Goal: Task Accomplishment & Management: Use online tool/utility

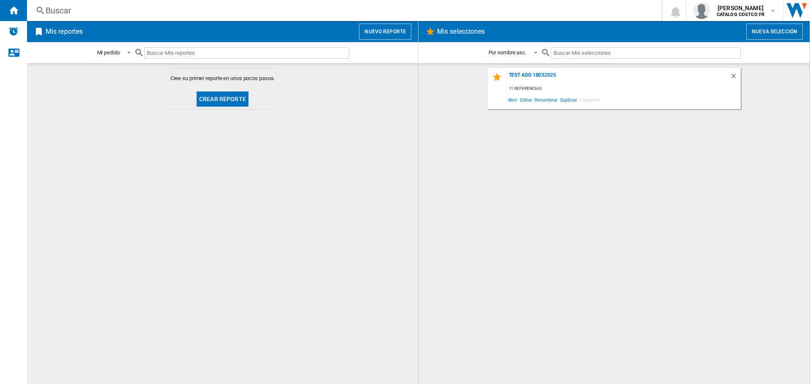
click at [229, 107] on span "Crear reporte" at bounding box center [222, 99] width 59 height 21
click at [228, 104] on button "Crear reporte" at bounding box center [222, 98] width 52 height 15
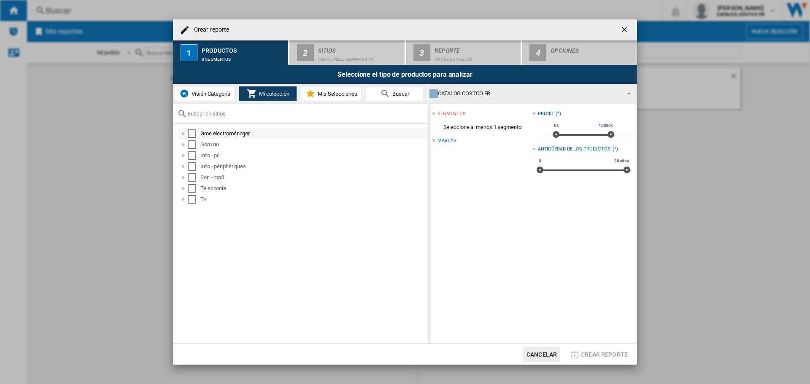
click at [190, 132] on div "Select" at bounding box center [192, 133] width 8 height 8
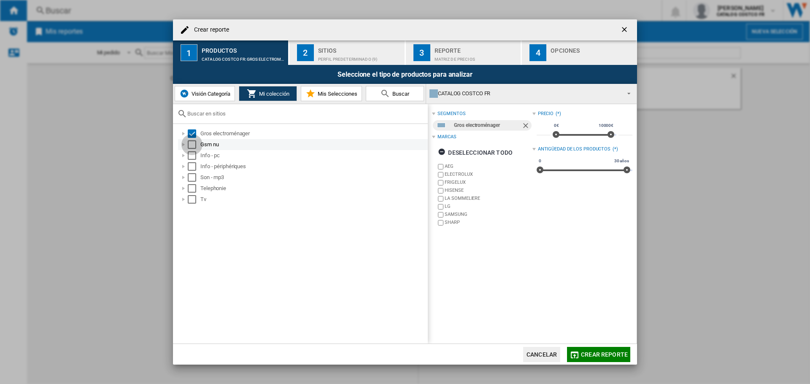
click at [195, 147] on div "Select" at bounding box center [192, 144] width 8 height 8
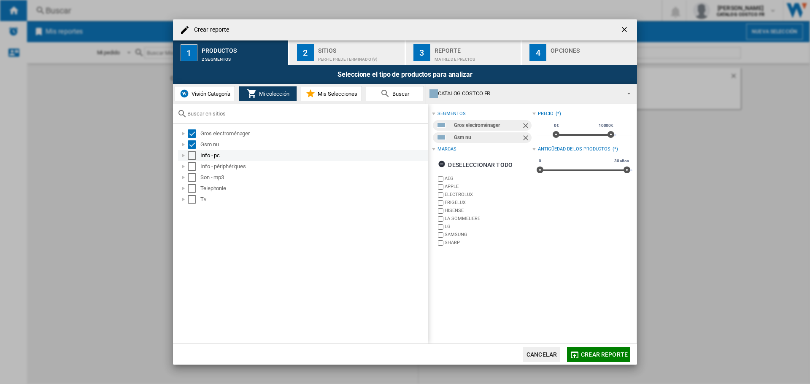
click at [194, 155] on div "Select" at bounding box center [192, 155] width 8 height 8
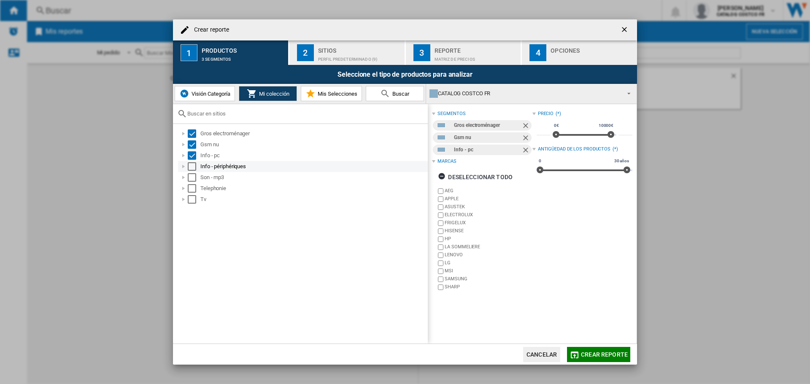
click at [194, 165] on div "Select" at bounding box center [192, 166] width 8 height 8
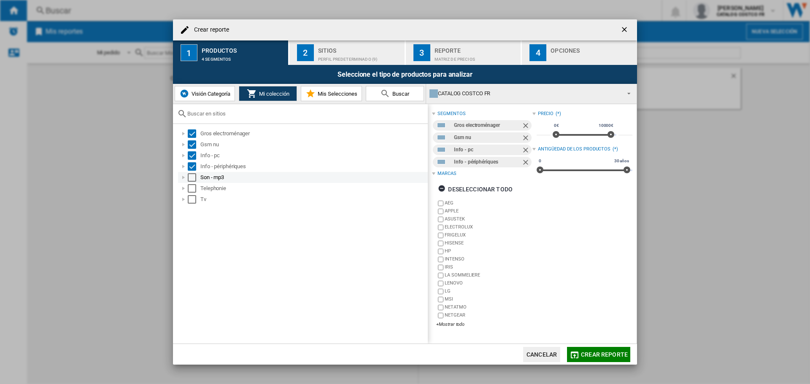
click at [192, 179] on div "Select" at bounding box center [192, 177] width 8 height 8
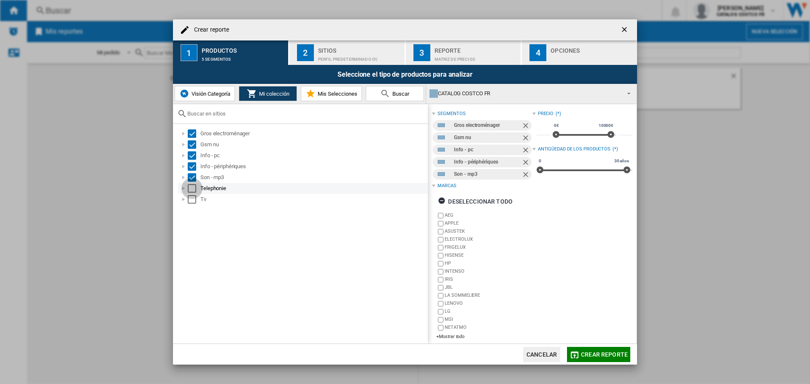
click at [191, 187] on div "Select" at bounding box center [192, 188] width 8 height 8
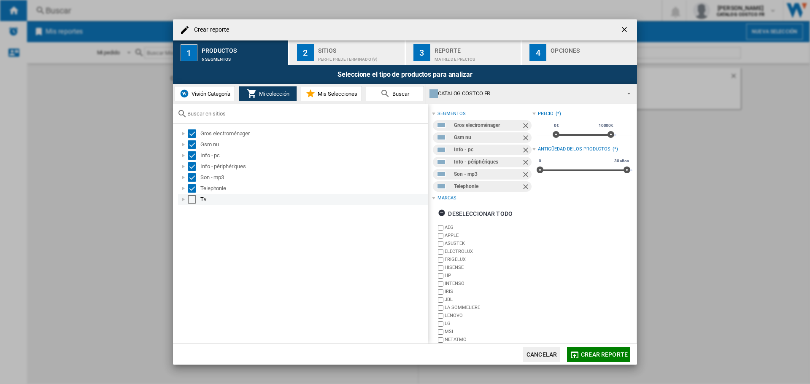
click at [192, 200] on div "Select" at bounding box center [192, 199] width 8 height 8
click at [360, 43] on md-dialog-content "Crear reporte 1 Productos 7 segmentos 2 Sitios Perfil predeterminado (9) 3 Repo…" at bounding box center [405, 192] width 464 height 346
click at [358, 48] on div "Sitios" at bounding box center [359, 48] width 83 height 9
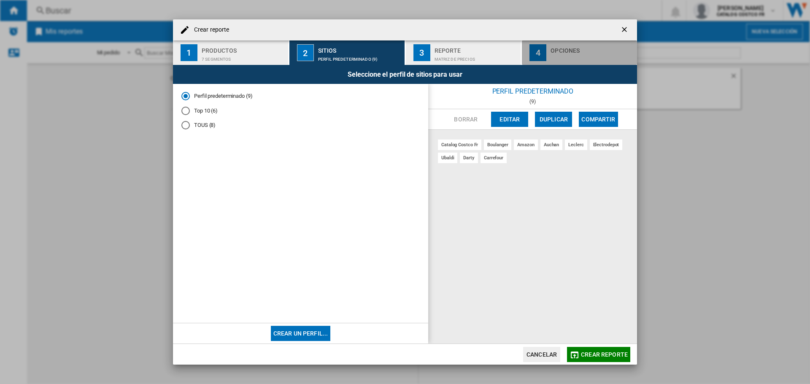
click at [608, 50] on div "Opciones" at bounding box center [591, 48] width 83 height 9
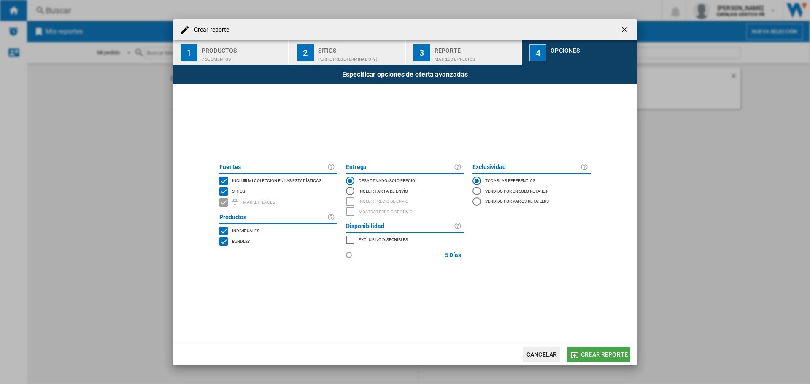
click at [583, 357] on span "Crear reporte" at bounding box center [604, 354] width 47 height 7
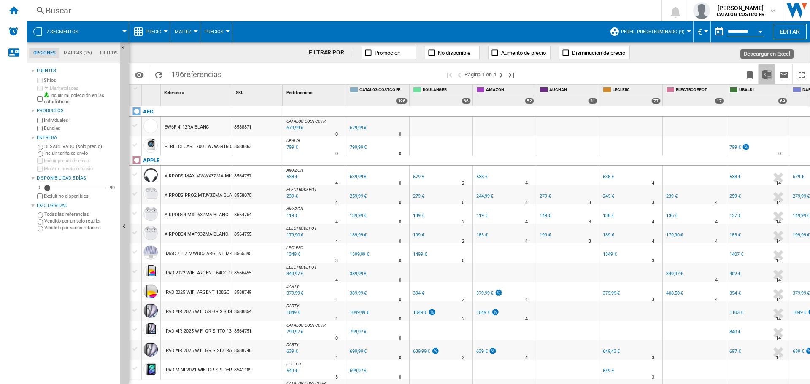
click at [761, 72] on img "Descargar en Excel" at bounding box center [766, 75] width 10 height 10
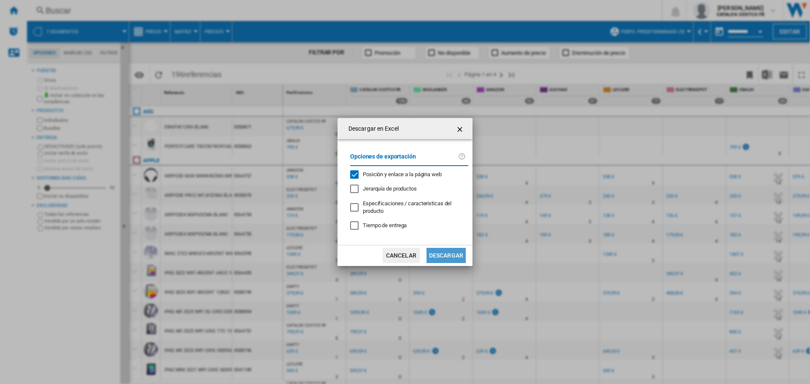
click at [449, 253] on button "Descargar" at bounding box center [445, 255] width 39 height 15
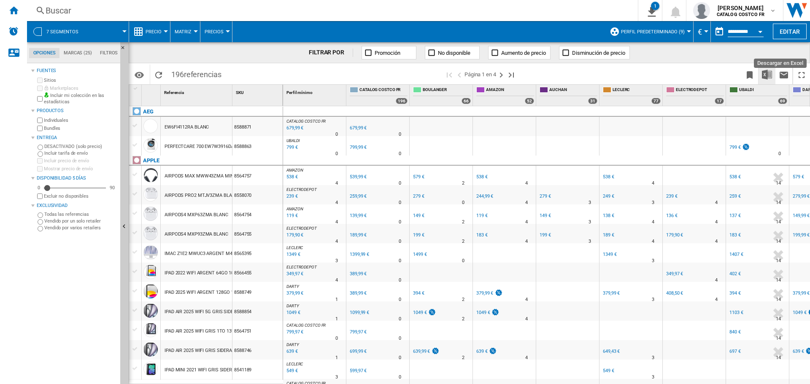
click at [766, 73] on img "Descargar en Excel" at bounding box center [766, 75] width 10 height 10
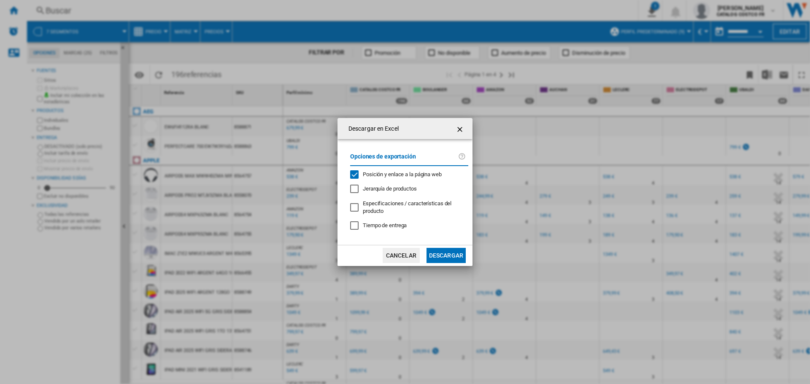
click at [676, 78] on div "Descargar en Excel Opciones de exportación Posición y enlace a la página web Je…" at bounding box center [405, 192] width 810 height 384
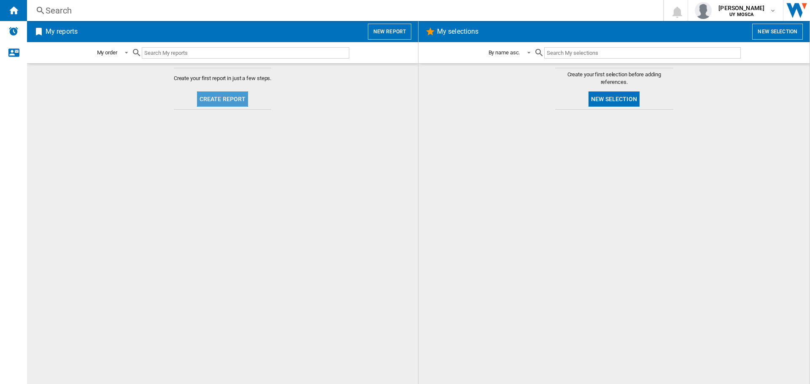
click at [247, 96] on button "Create report" at bounding box center [222, 98] width 51 height 15
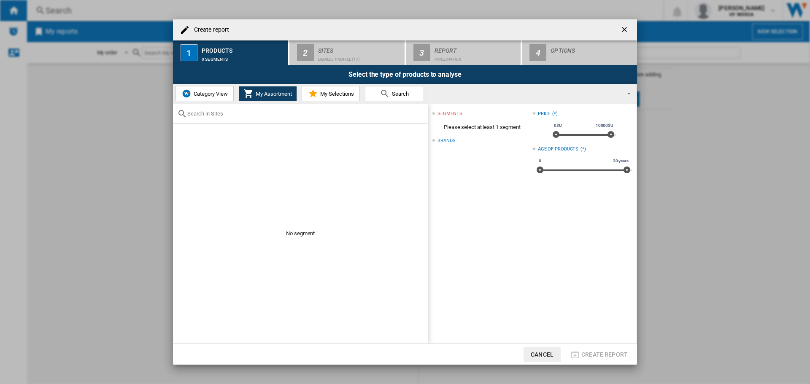
click at [188, 94] on img at bounding box center [186, 94] width 10 height 10
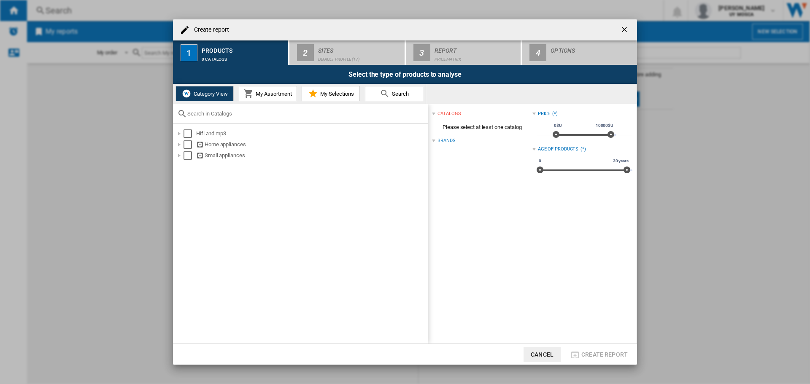
click at [618, 31] on button "button" at bounding box center [624, 30] width 17 height 17
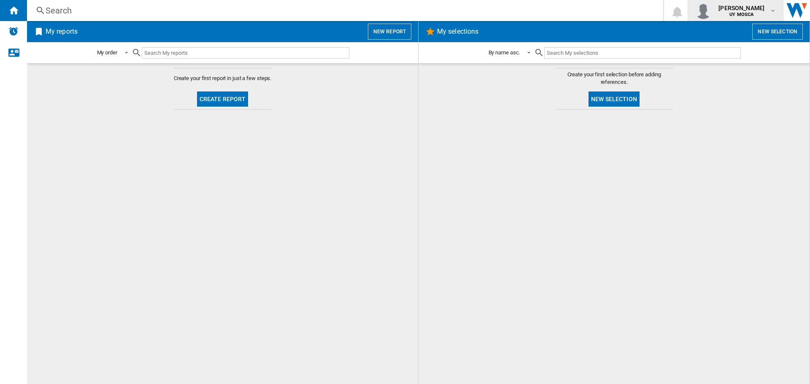
click at [771, 14] on div "mark stevenson UY MOSCA" at bounding box center [734, 10] width 81 height 17
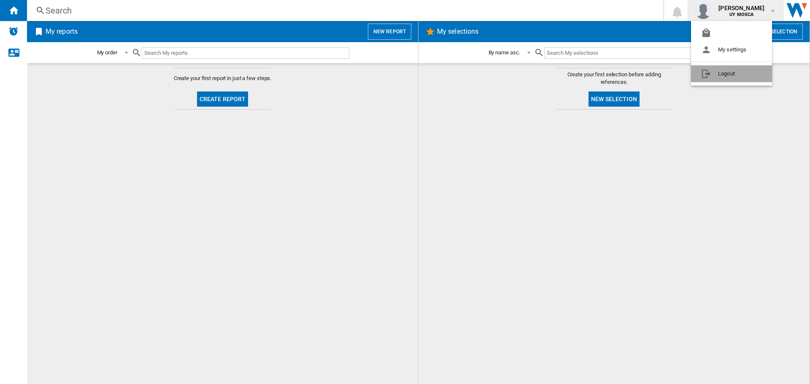
click at [722, 78] on button "Logout" at bounding box center [731, 73] width 81 height 17
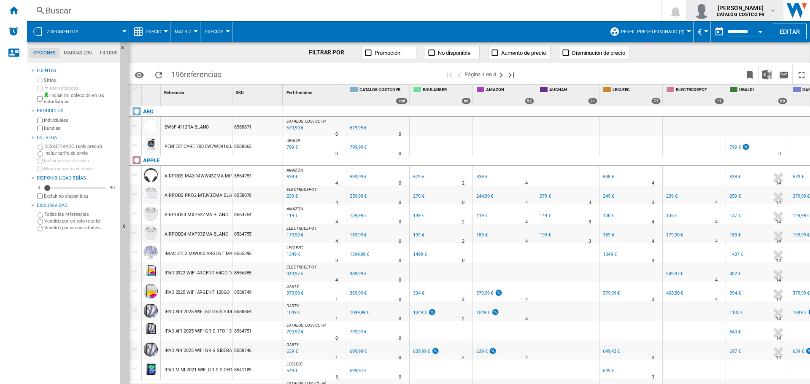
click at [770, 8] on md-icon "button" at bounding box center [772, 10] width 7 height 7
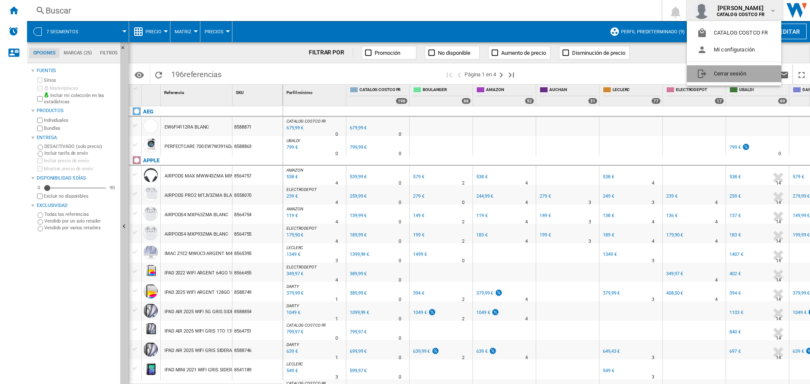
click at [728, 76] on button "Cerrar sesión" at bounding box center [733, 73] width 94 height 17
